Goal: Find specific page/section: Find specific page/section

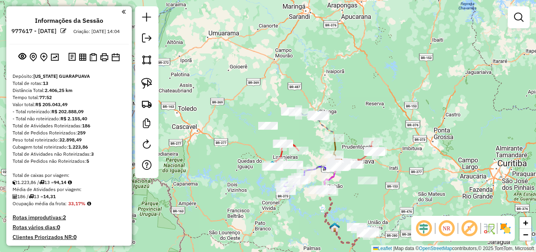
scroll to position [885, 0]
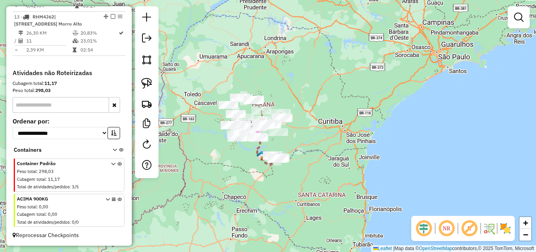
drag, startPoint x: 323, startPoint y: 102, endPoint x: 344, endPoint y: 89, distance: 24.7
click at [344, 89] on div "Janela de atendimento Grade de atendimento Capacidade Transportadoras Veículos …" at bounding box center [268, 126] width 536 height 252
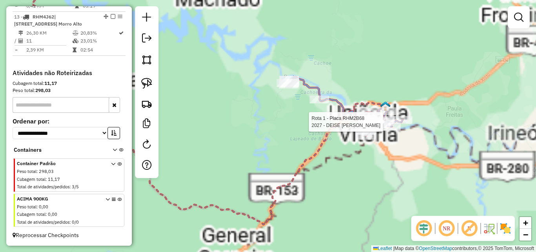
select select "**********"
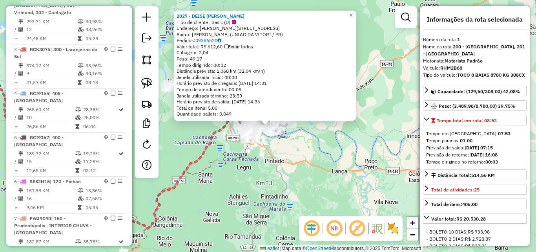
scroll to position [314, 0]
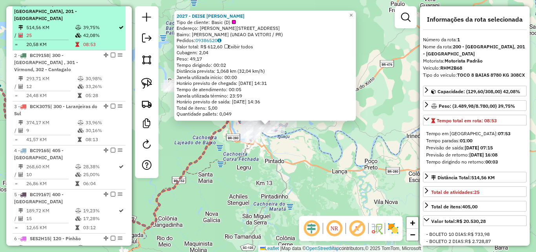
click at [83, 31] on td "39,75%" at bounding box center [100, 28] width 35 height 8
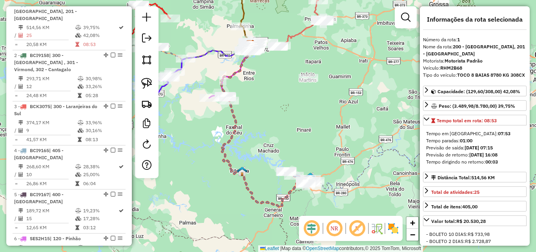
drag, startPoint x: 305, startPoint y: 156, endPoint x: 315, endPoint y: 138, distance: 20.9
click at [315, 138] on div "Janela de atendimento Grade de atendimento Capacidade Transportadoras Veículos …" at bounding box center [268, 126] width 536 height 252
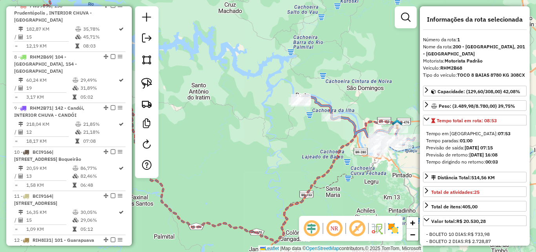
scroll to position [628, 0]
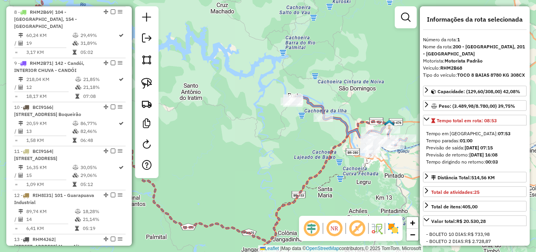
drag, startPoint x: 358, startPoint y: 160, endPoint x: 350, endPoint y: 160, distance: 7.9
click at [350, 160] on div "Janela de atendimento Grade de atendimento Capacidade Transportadoras Veículos …" at bounding box center [268, 126] width 536 height 252
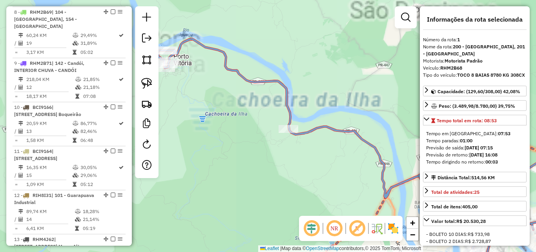
drag, startPoint x: 295, startPoint y: 29, endPoint x: 406, endPoint y: 69, distance: 117.9
click at [406, 69] on div "Janela de atendimento Grade de atendimento Capacidade Transportadoras Veículos …" at bounding box center [268, 126] width 536 height 252
